Goal: Navigation & Orientation: Find specific page/section

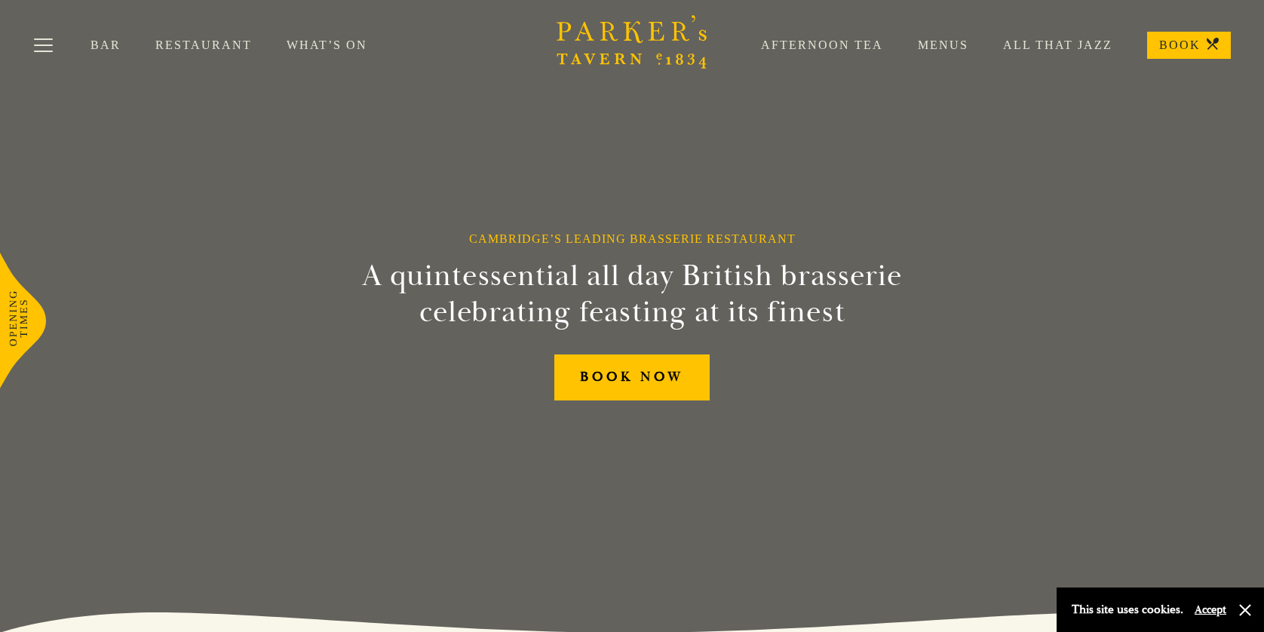
click at [949, 59] on div "Bar Restaurant What’s On Afternoon Tea Menus All That Jazz BOOK" at bounding box center [632, 45] width 1264 height 90
click at [947, 56] on div "Afternoon Tea Menus All That Jazz BOOK" at bounding box center [978, 45] width 504 height 27
click at [945, 52] on div "Afternoon Tea Menus All That Jazz BOOK" at bounding box center [978, 45] width 504 height 27
click at [945, 52] on link "Menus" at bounding box center [925, 45] width 85 height 15
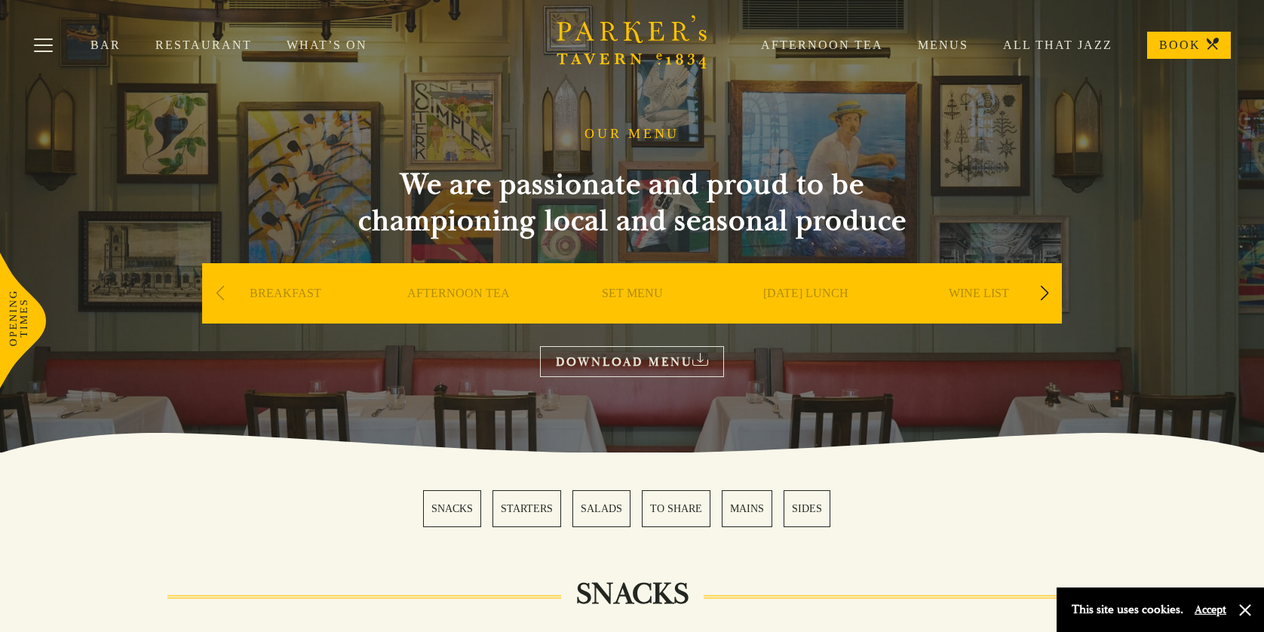
click at [821, 51] on link "Afternoon Tea" at bounding box center [804, 45] width 157 height 15
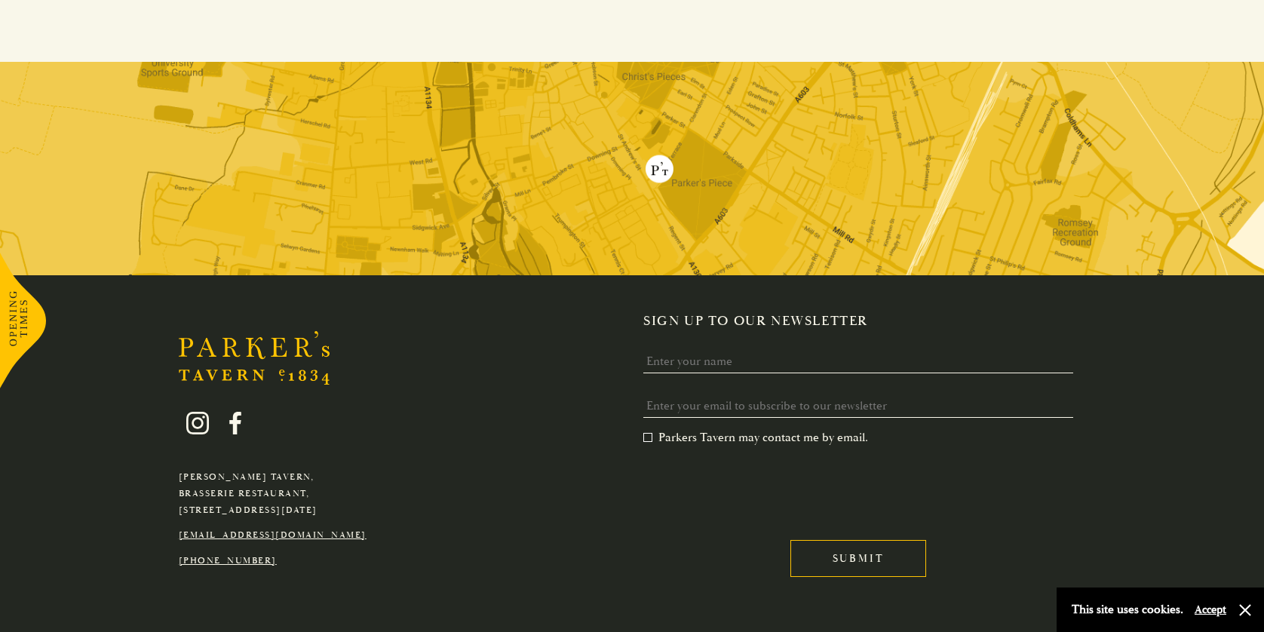
scroll to position [2960, 0]
